Goal: Task Accomplishment & Management: Manage account settings

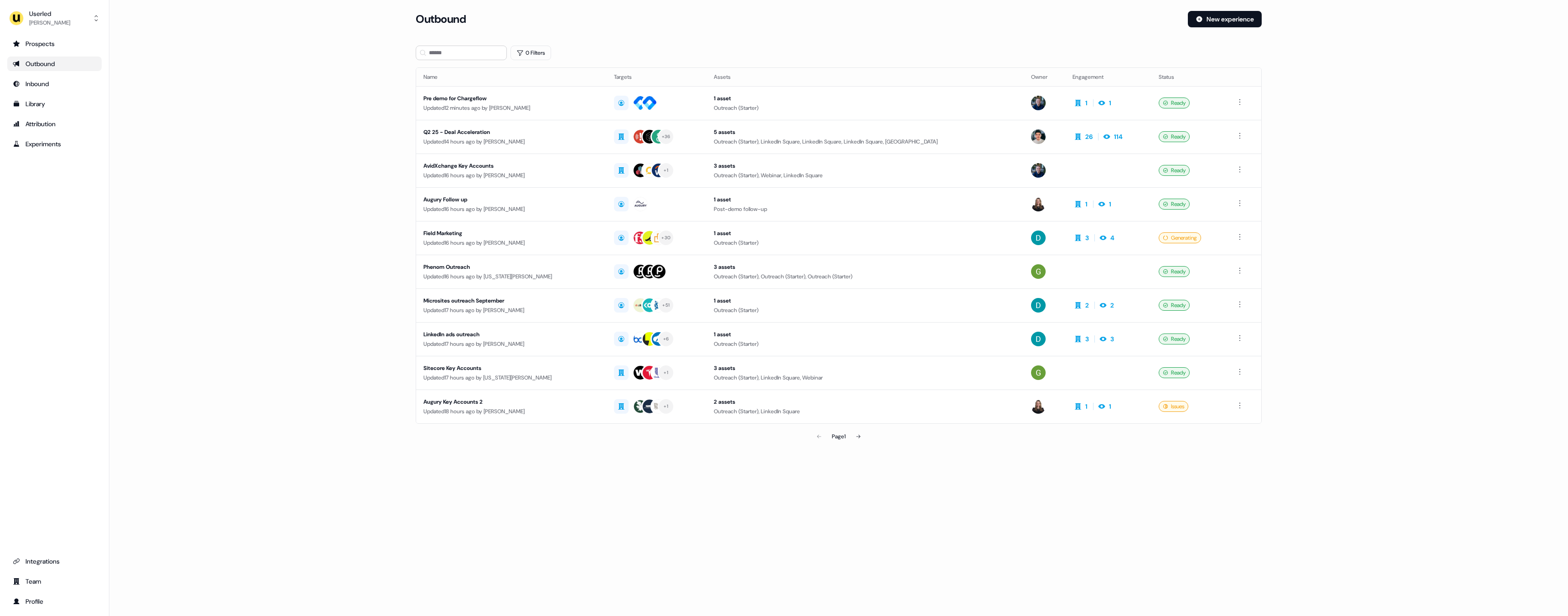
click at [74, 62] on div "Outbound" at bounding box center [55, 64] width 84 height 9
click at [71, 46] on div "Prospects" at bounding box center [55, 44] width 84 height 9
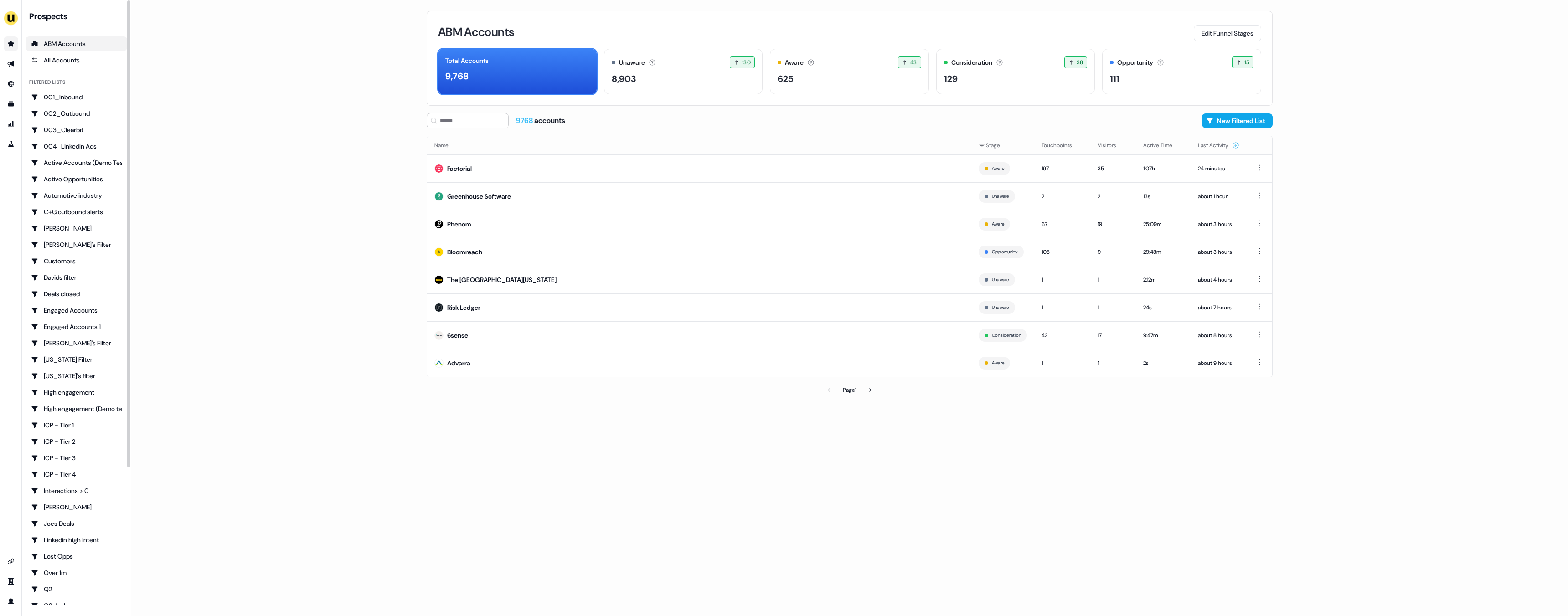
click at [183, 82] on main "Loading... ABM Accounts Edit Funnel Stages Total Accounts 9,768 Unaware The def…" at bounding box center [850, 308] width 1437 height 616
click at [344, 132] on main "Loading... ABM Accounts Edit Funnel Stages Total Accounts 9,768 Unaware The def…" at bounding box center [850, 308] width 1437 height 616
click at [9, 22] on img "side nav menu" at bounding box center [11, 18] width 15 height 15
click at [18, 41] on div "Impersonate (Admin)" at bounding box center [47, 43] width 87 height 17
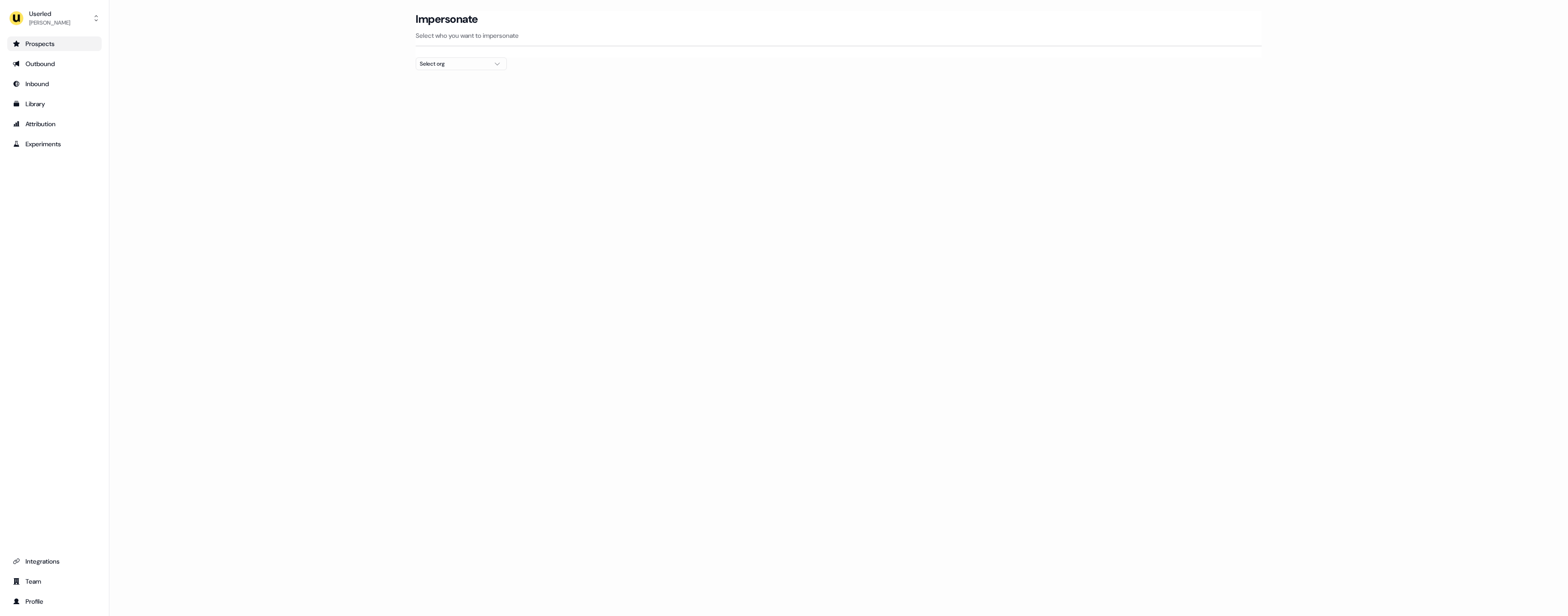
click at [424, 65] on div "Select org" at bounding box center [454, 64] width 68 height 9
click at [446, 85] on input "***" at bounding box center [467, 81] width 79 height 17
type input "****"
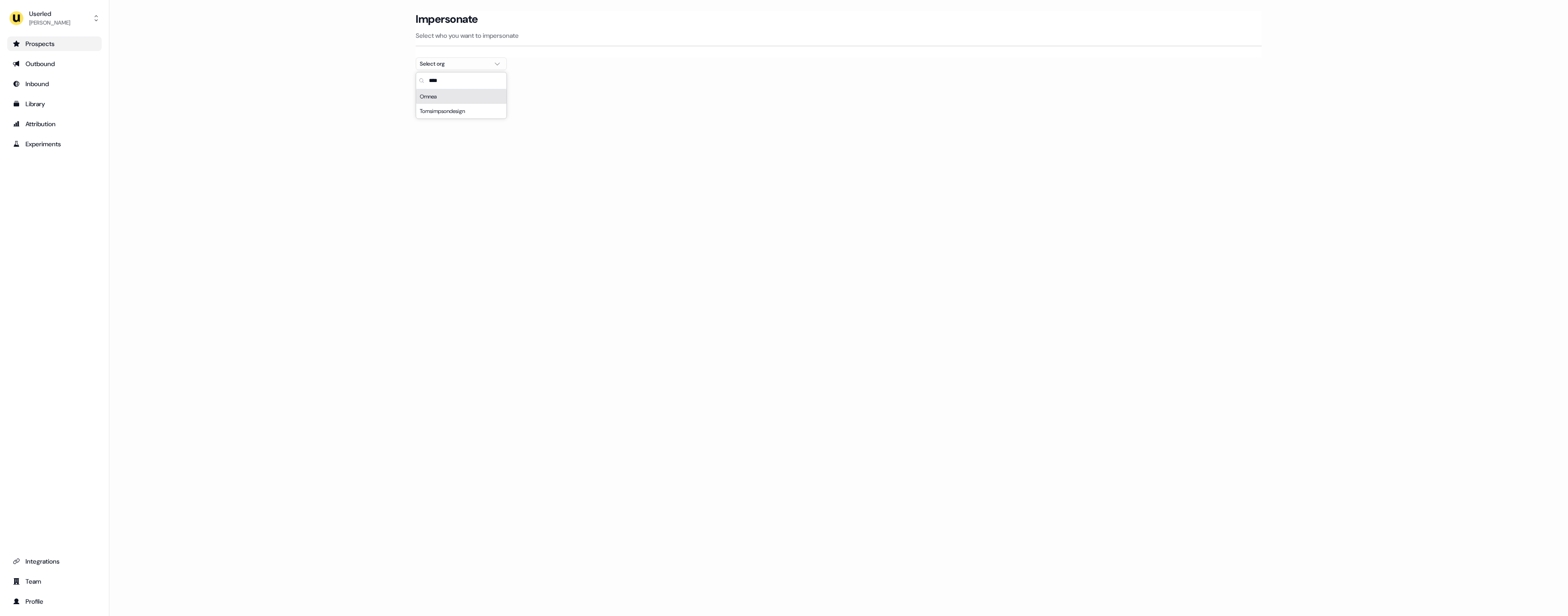
click at [448, 95] on div "Omnea" at bounding box center [461, 96] width 90 height 15
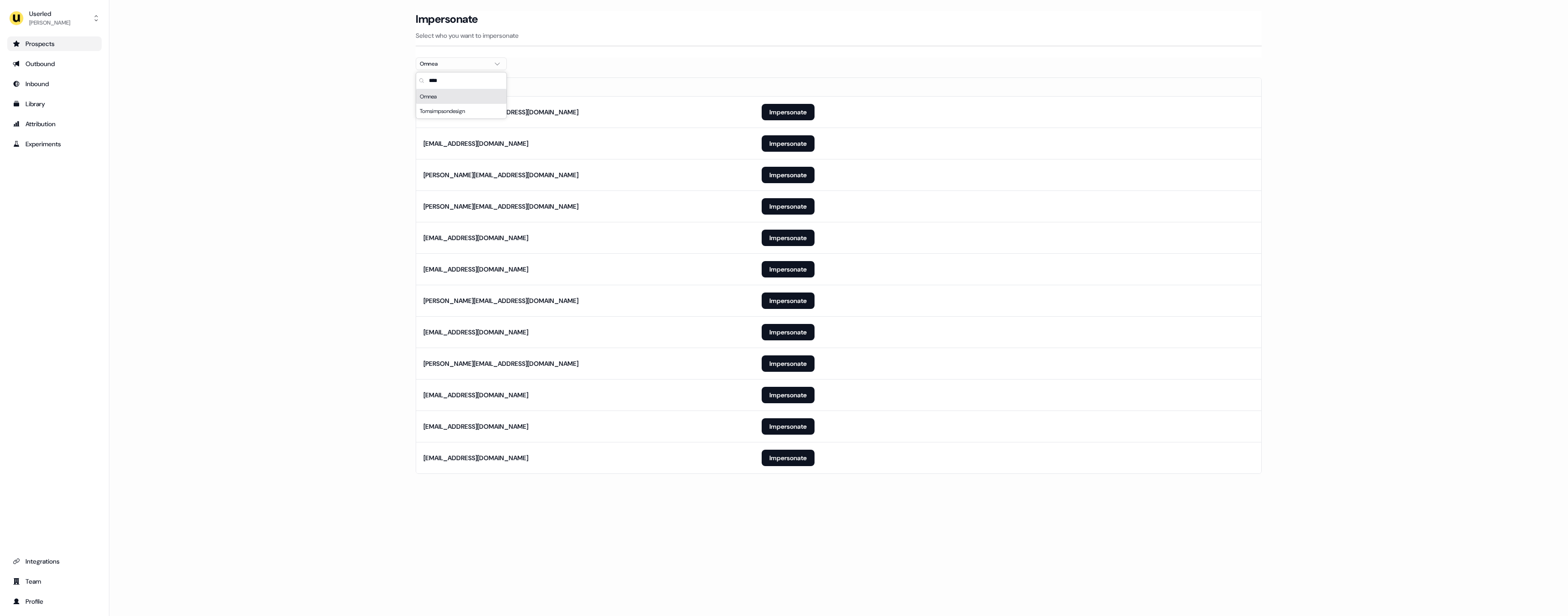
click at [769, 81] on th at bounding box center [1008, 87] width 507 height 18
click at [793, 110] on button "Impersonate" at bounding box center [788, 112] width 53 height 17
